Goal: Information Seeking & Learning: Learn about a topic

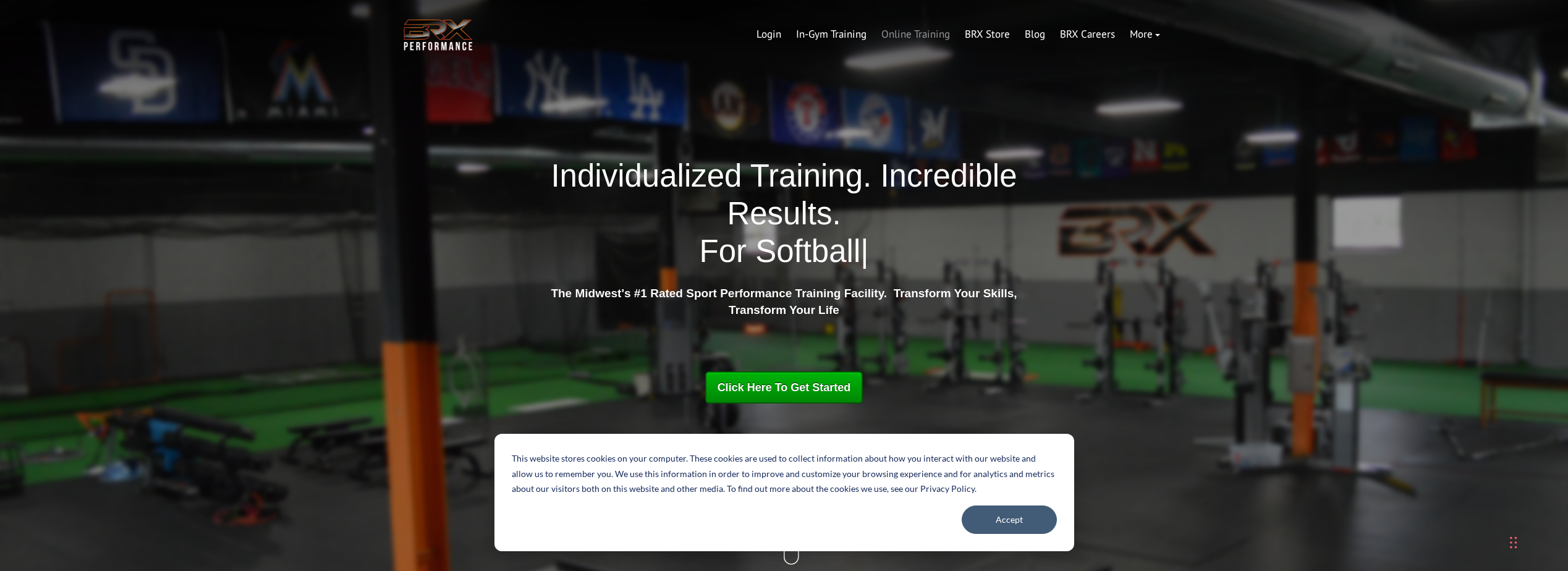
click at [910, 33] on link "Online Training" at bounding box center [915, 34] width 84 height 30
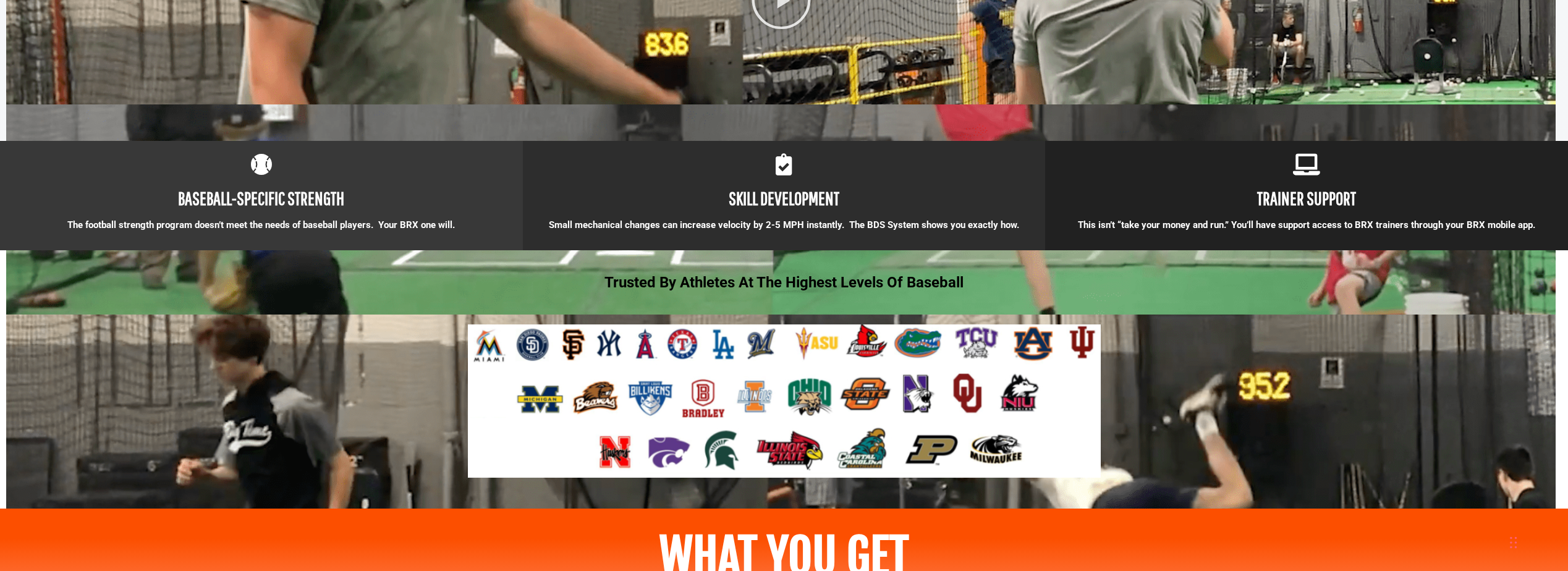
scroll to position [1236, 0]
